Goal: Task Accomplishment & Management: Manage account settings

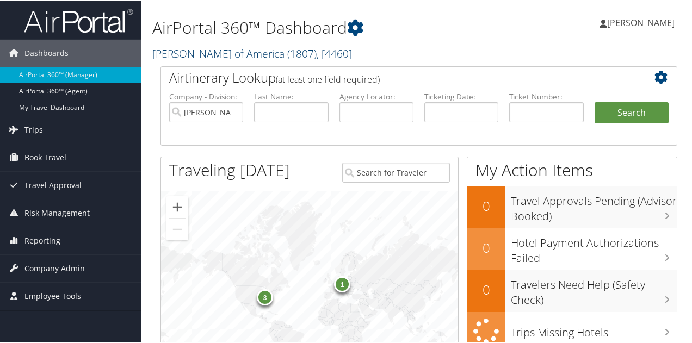
click at [187, 55] on link "Kostal of America ( 1807 ) , [ 4460 ]" at bounding box center [252, 52] width 200 height 15
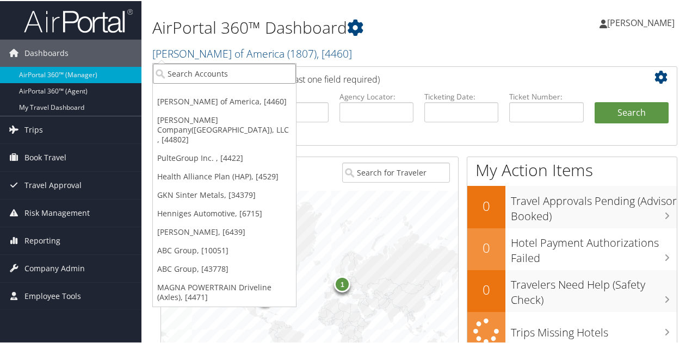
click at [182, 75] on input "search" at bounding box center [224, 73] width 143 height 20
type input "dayco"
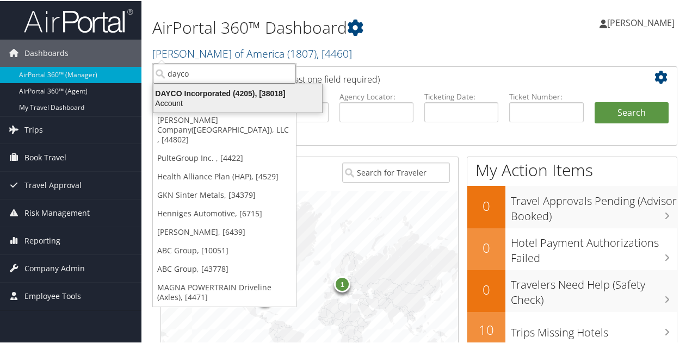
click at [195, 94] on div "DAYCO Incorporated (4205), [38018]" at bounding box center [238, 93] width 182 height 10
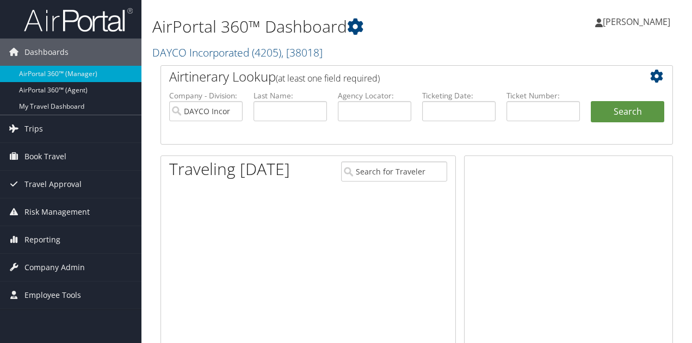
scroll to position [137, 0]
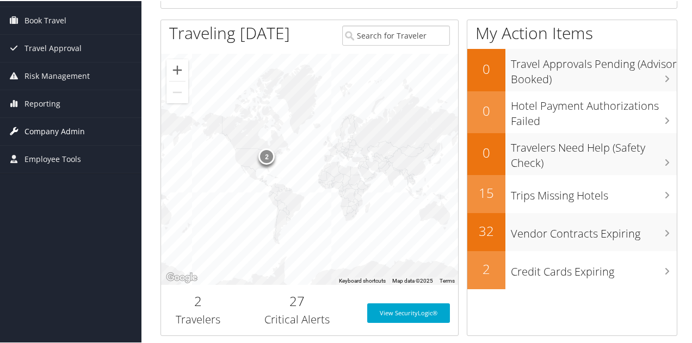
click at [58, 129] on span "Company Admin" at bounding box center [54, 130] width 60 height 27
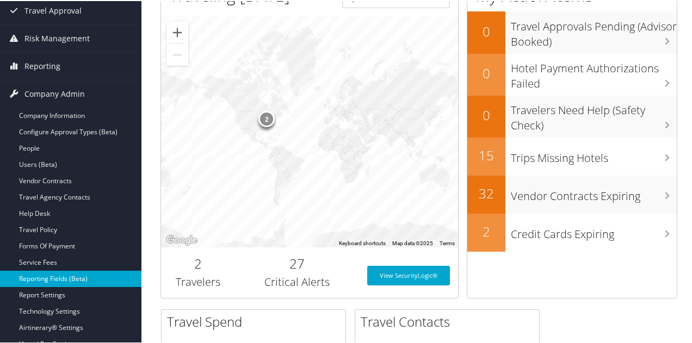
scroll to position [192, 0]
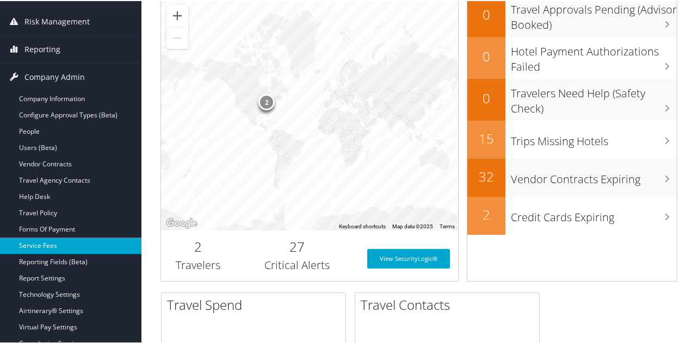
click at [51, 242] on link "Service Fees" at bounding box center [70, 245] width 141 height 16
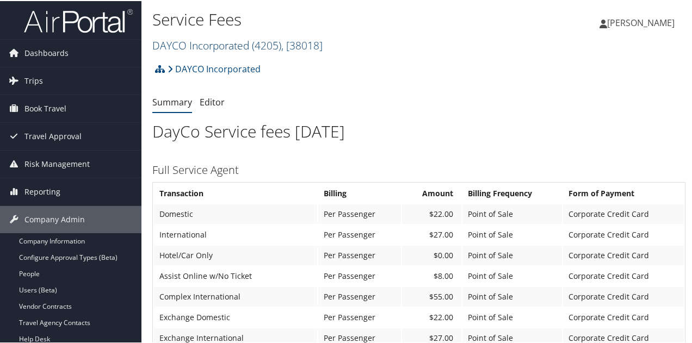
click at [200, 45] on link "DAYCO Incorporated ( 4205 ) , [ 38018 ]" at bounding box center [237, 44] width 170 height 15
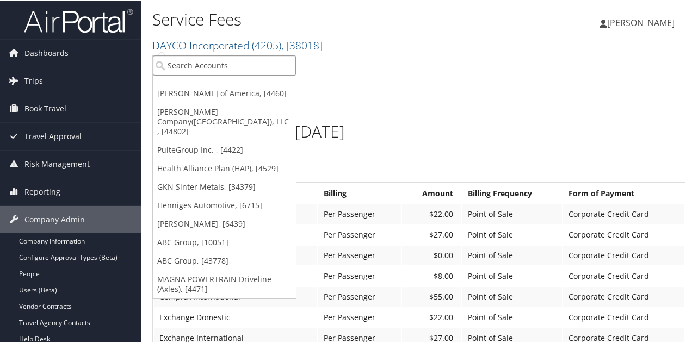
click at [194, 60] on input "search" at bounding box center [224, 64] width 143 height 20
type input "muviq"
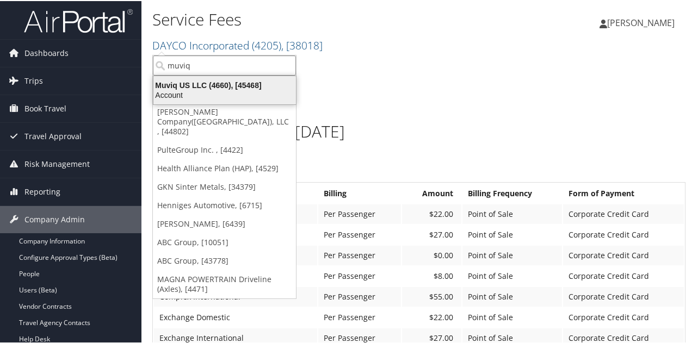
click at [225, 86] on div "Muviq US LLC (4660), [45468]" at bounding box center [225, 84] width 156 height 10
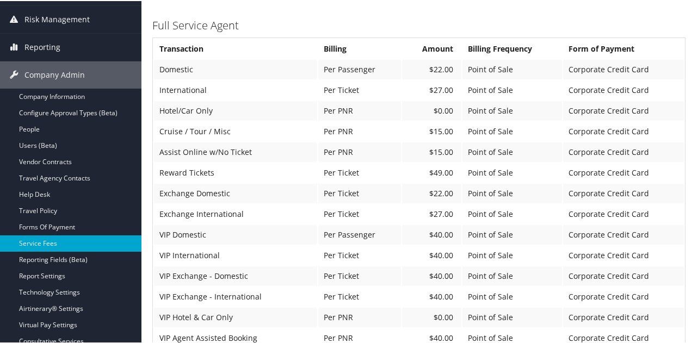
scroll to position [75, 0]
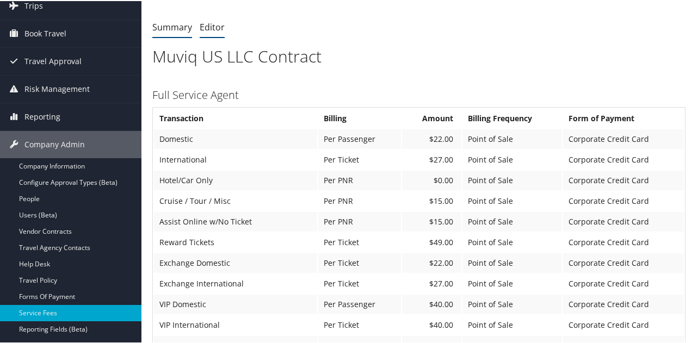
click at [205, 28] on link "Editor" at bounding box center [212, 26] width 25 height 12
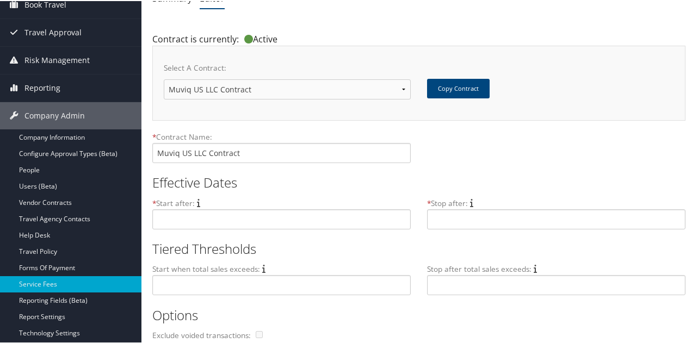
scroll to position [109, 0]
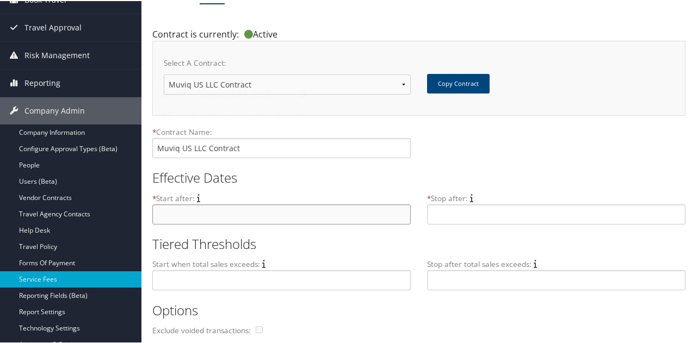
click at [272, 218] on input "text" at bounding box center [281, 213] width 258 height 20
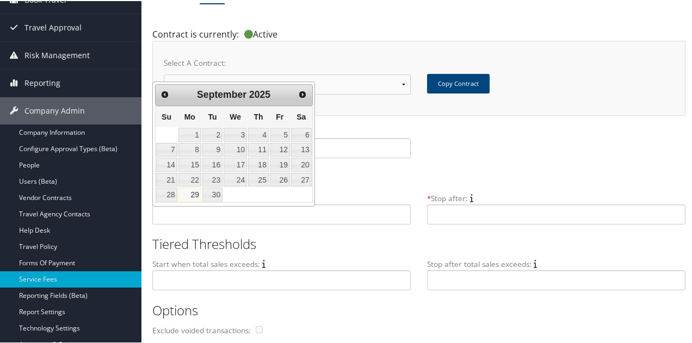
click at [183, 191] on link "29" at bounding box center [189, 194] width 23 height 14
type input "[DATE]"
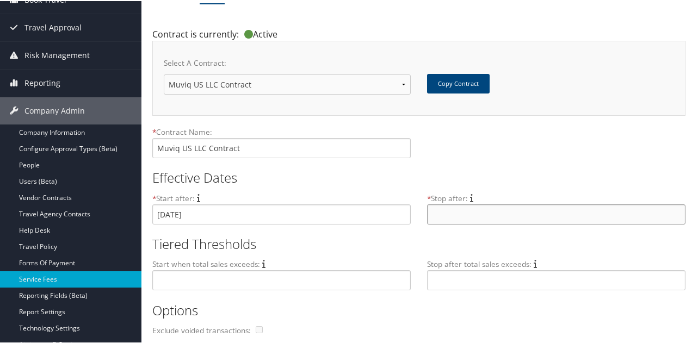
click at [440, 216] on input "text" at bounding box center [556, 213] width 258 height 20
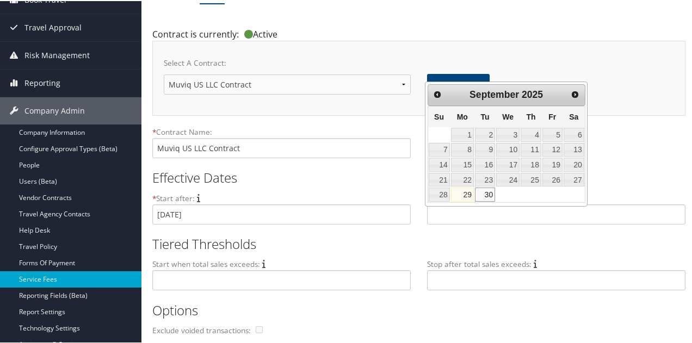
click at [491, 192] on link "30" at bounding box center [485, 194] width 20 height 14
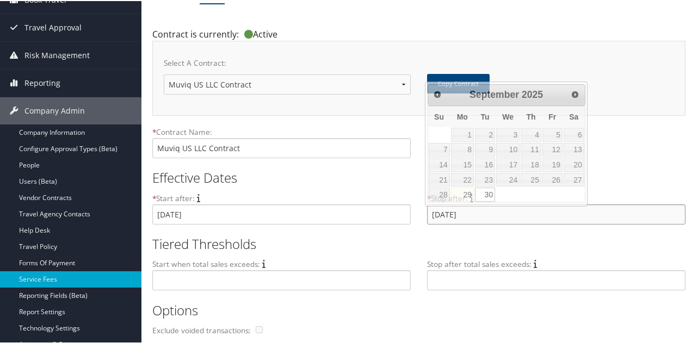
click at [474, 218] on input "[DATE]" at bounding box center [556, 213] width 258 height 20
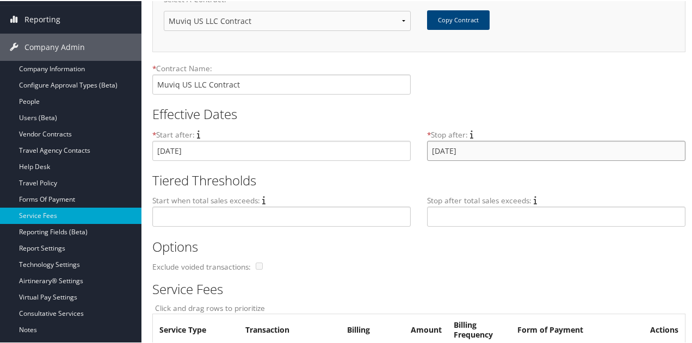
scroll to position [67, 0]
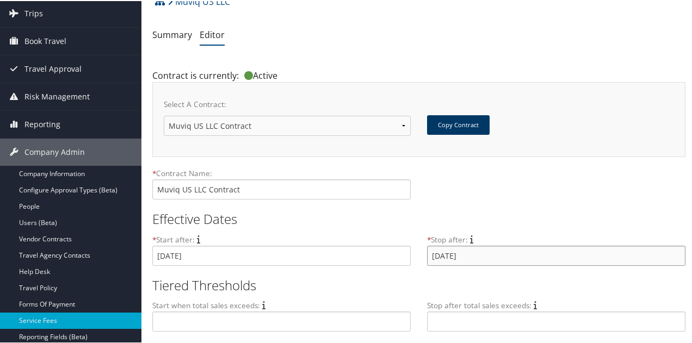
type input "Sep 30, 2030"
click at [473, 119] on button "Copy Contract" at bounding box center [458, 124] width 63 height 20
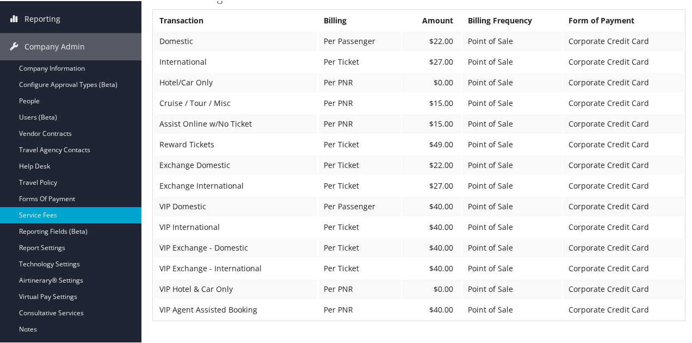
scroll to position [75, 0]
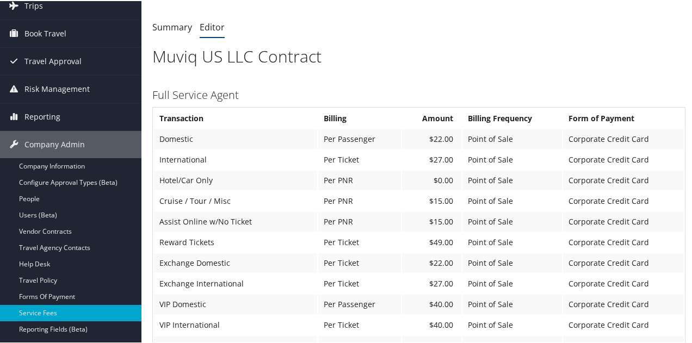
click at [209, 29] on link "Editor" at bounding box center [212, 26] width 25 height 12
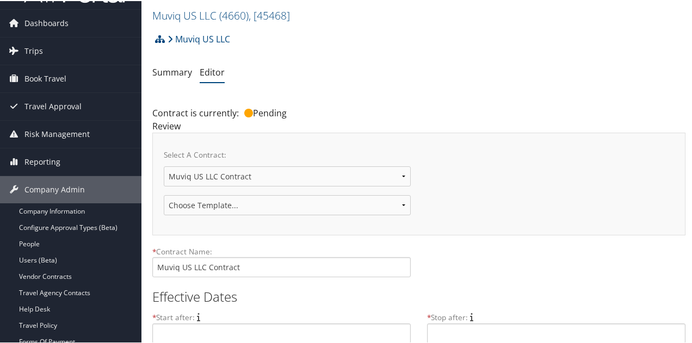
scroll to position [54, 0]
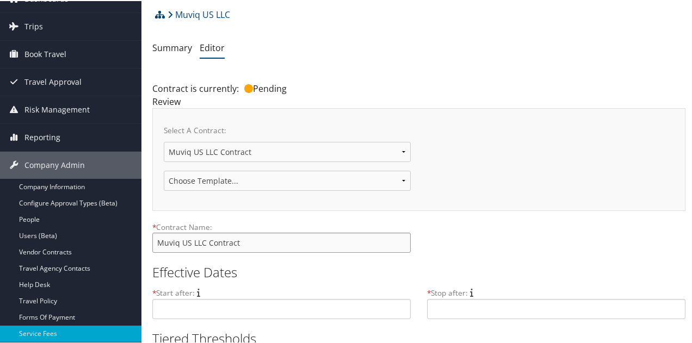
click at [311, 236] on input "Muviq US LLC Contract" at bounding box center [281, 242] width 258 height 20
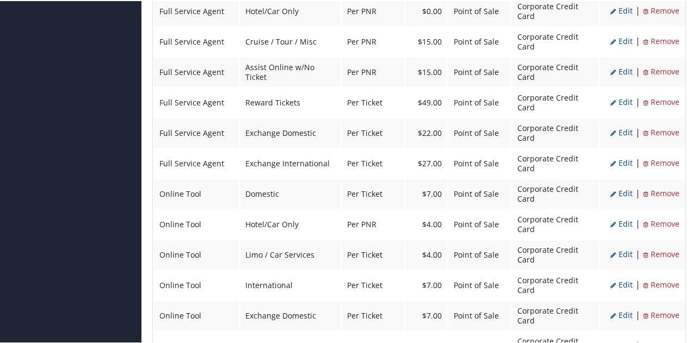
scroll to position [490, 0]
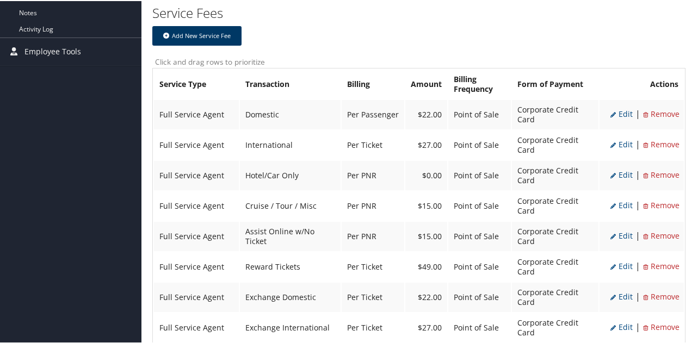
type input "Muviq US LLC Contract 9/29/25"
click at [209, 38] on button "Add New Service Fee" at bounding box center [196, 35] width 89 height 20
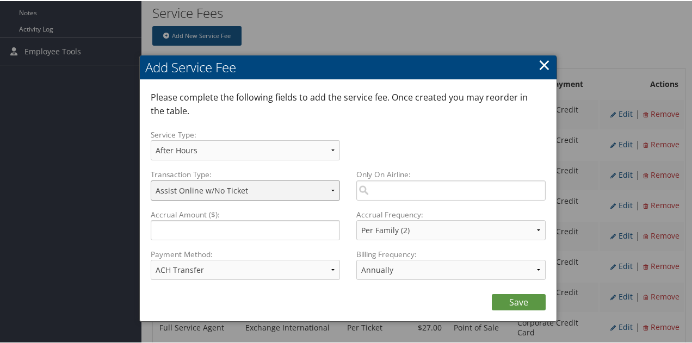
click at [331, 188] on select "Assist Online w/No Ticket Complex International Contract Complex International …" at bounding box center [245, 190] width 189 height 20
click at [432, 151] on div "Service Type: After Hours Full Service Agent On-Site Agent Online Tool Support …" at bounding box center [348, 148] width 395 height 40
click at [330, 146] on select "After Hours Full Service Agent On-Site Agent Online Tool Support Assist On-Site…" at bounding box center [245, 149] width 189 height 20
click at [369, 140] on div "Service Type: After Hours Full Service Agent On-Site Agent Online Tool Support …" at bounding box center [348, 148] width 395 height 40
click at [332, 189] on select "Assist Online w/No Ticket Complex International Contract Complex International …" at bounding box center [245, 190] width 189 height 20
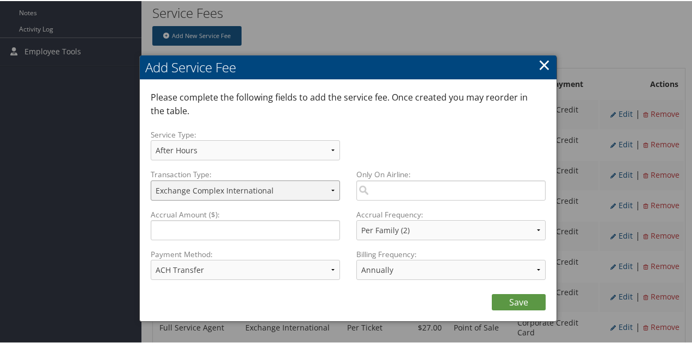
click at [151, 180] on select "Assist Online w/No Ticket Complex International Contract Complex International …" at bounding box center [245, 190] width 189 height 20
click at [334, 190] on select "Assist Online w/No Ticket Complex International Contract Complex International …" at bounding box center [245, 190] width 189 height 20
select select "2"
click at [151, 180] on select "Assist Online w/No Ticket Complex International Contract Complex International …" at bounding box center [245, 190] width 189 height 20
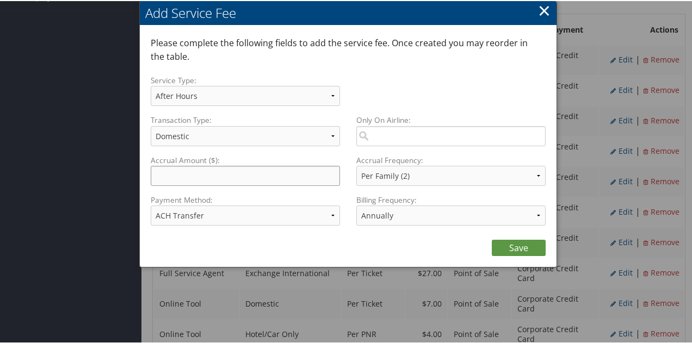
click at [261, 176] on input "Accrual Amount ($):" at bounding box center [245, 175] width 189 height 20
type input "18.75"
click at [540, 174] on select "Per Family (2) Per Hotel Per Passenger Per PNR Per Ticket" at bounding box center [450, 175] width 189 height 20
select select "4"
click at [356, 165] on select "Per Family (2) Per Hotel Per Passenger Per PNR Per Ticket" at bounding box center [450, 175] width 189 height 20
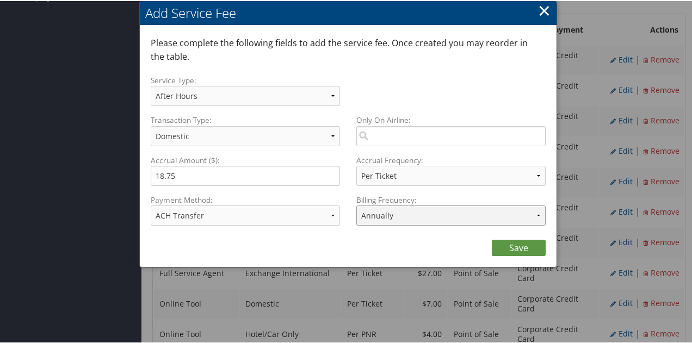
click at [534, 213] on select "Annually Bi-Monthly Monthly Point of Sale Pre Monthly Pre Quarterly Pre Weekly …" at bounding box center [450, 215] width 189 height 20
select select "2"
click at [356, 205] on select "Annually Bi-Monthly Monthly Point of Sale Pre Monthly Pre Quarterly Pre Weekly …" at bounding box center [450, 215] width 189 height 20
click at [332, 212] on select "ACH Transfer Cash / Check (AR) Corporate Credit Card Ghost Credit Card Hotel Gu…" at bounding box center [245, 215] width 189 height 20
select select "2"
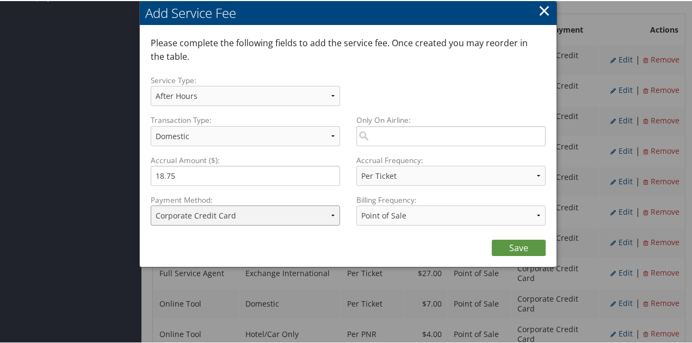
click at [151, 205] on select "ACH Transfer Cash / Check (AR) Corporate Credit Card Ghost Credit Card Hotel Gu…" at bounding box center [245, 215] width 189 height 20
click at [520, 251] on link "Save" at bounding box center [519, 247] width 54 height 16
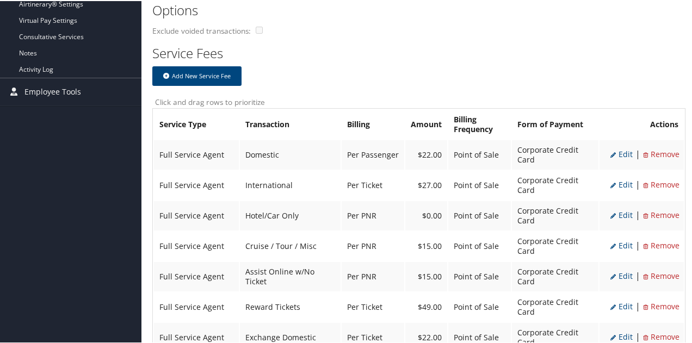
scroll to position [326, 0]
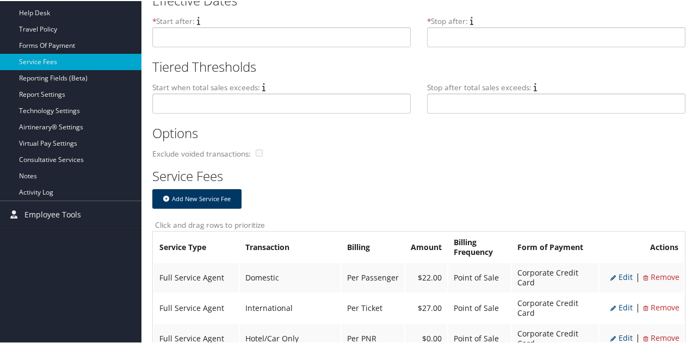
click at [198, 190] on button "Add New Service Fee" at bounding box center [196, 198] width 89 height 20
select select "2"
select select "4"
select select "2"
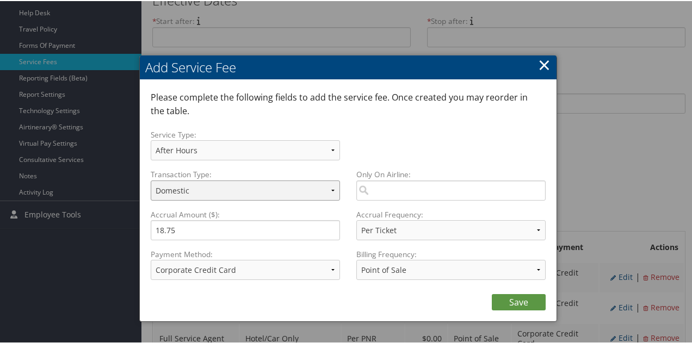
click at [332, 188] on select "Assist Online w/No Ticket Complex International Contract Complex International …" at bounding box center [245, 190] width 189 height 20
select select "14"
click at [151, 180] on select "Assist Online w/No Ticket Complex International Contract Complex International …" at bounding box center [245, 190] width 189 height 20
click at [308, 237] on input "18.75" at bounding box center [245, 229] width 189 height 20
type input "1"
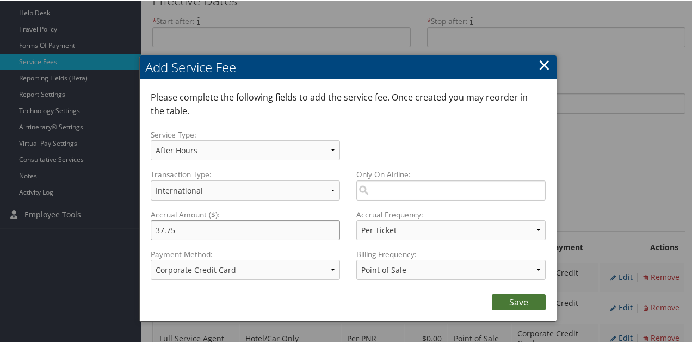
type input "37.75"
click at [503, 301] on link "Save" at bounding box center [519, 301] width 54 height 16
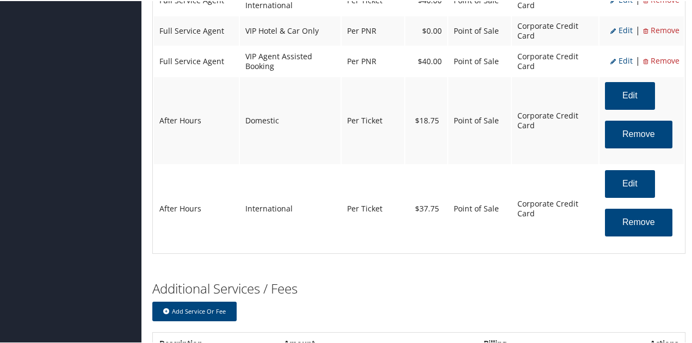
scroll to position [1306, 0]
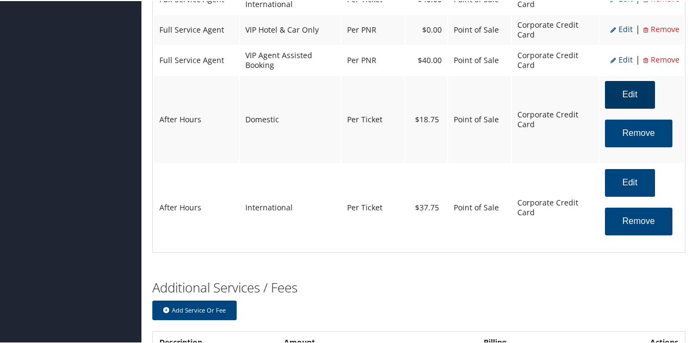
click at [619, 92] on button "Edit" at bounding box center [630, 94] width 50 height 28
select select "2"
type input "18.75"
select select "2"
select select "4"
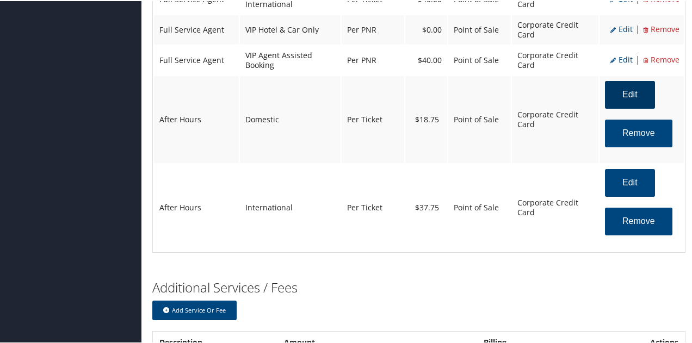
select select "2"
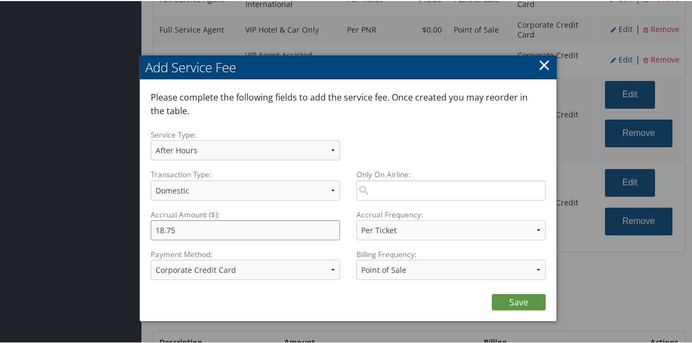
click at [170, 226] on input "18.75" at bounding box center [245, 229] width 189 height 20
type input "18.25"
click at [517, 307] on link "Save" at bounding box center [519, 301] width 54 height 16
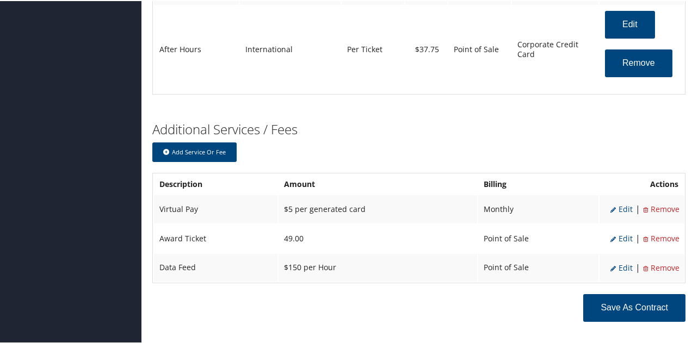
scroll to position [1469, 0]
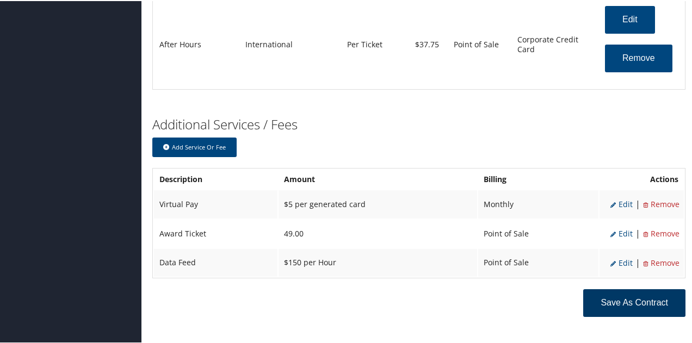
click at [602, 307] on button "Save as Contract" at bounding box center [634, 302] width 102 height 28
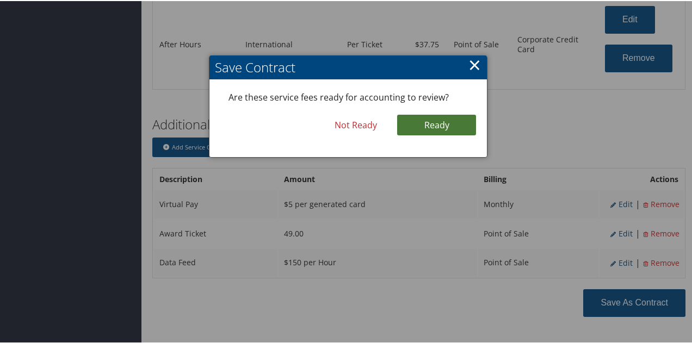
click at [440, 123] on link "Ready" at bounding box center [436, 124] width 79 height 21
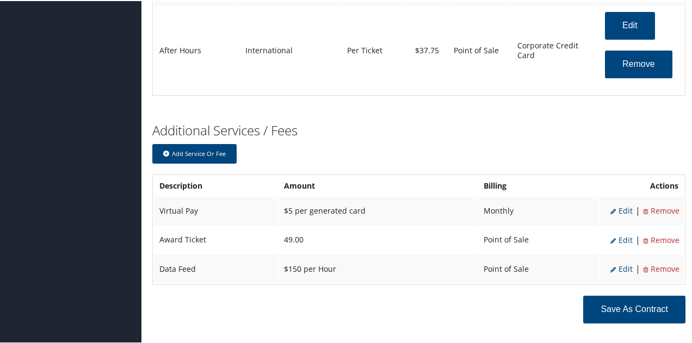
scroll to position [1475, 0]
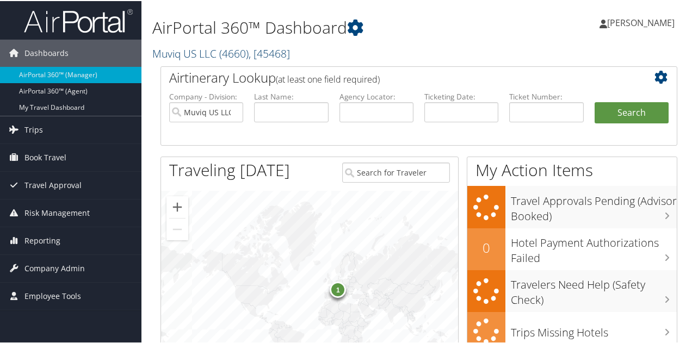
click at [172, 55] on link "Muviq US LLC ( 4660 ) , [ 45468 ]" at bounding box center [221, 52] width 138 height 15
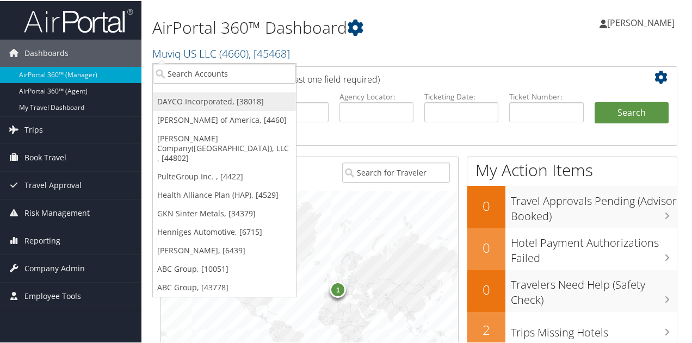
click at [181, 103] on link "DAYCO Incorporated, [38018]" at bounding box center [224, 100] width 143 height 18
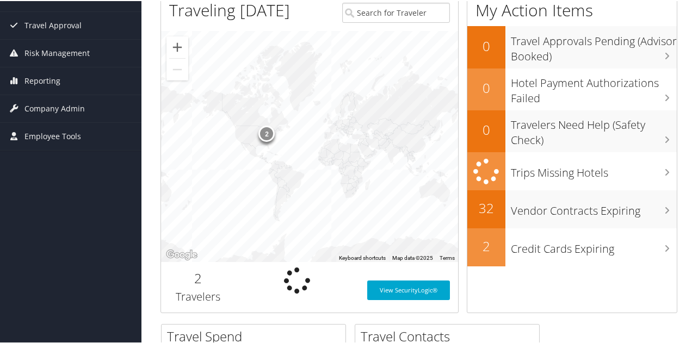
scroll to position [163, 0]
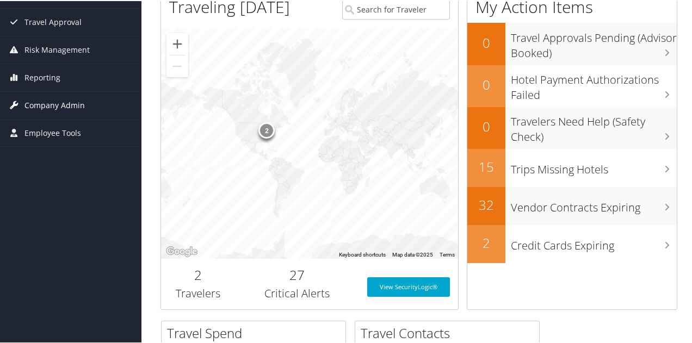
drag, startPoint x: 63, startPoint y: 100, endPoint x: 63, endPoint y: 108, distance: 8.2
click at [63, 100] on span "Company Admin" at bounding box center [54, 104] width 60 height 27
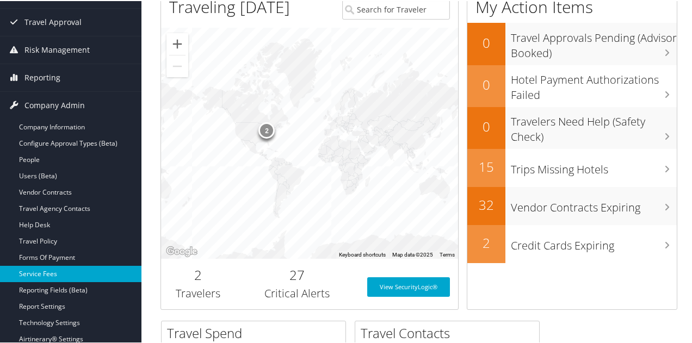
click at [72, 269] on link "Service Fees" at bounding box center [70, 273] width 141 height 16
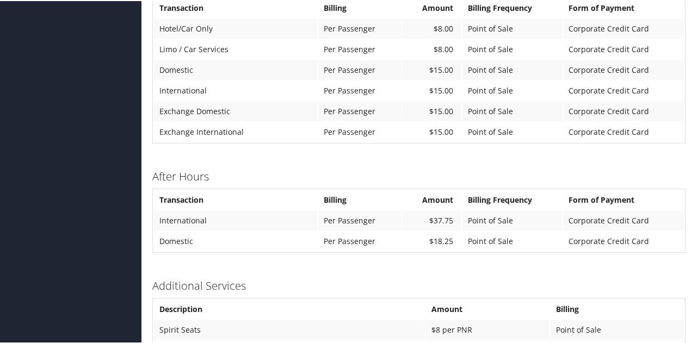
scroll to position [762, 0]
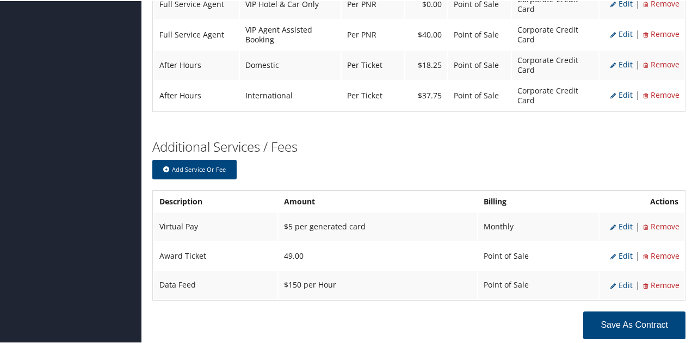
scroll to position [1232, 0]
